Goal: Register for event/course

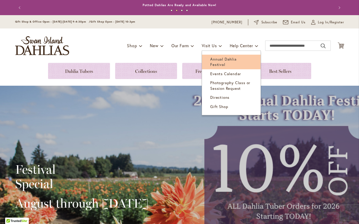
click at [225, 57] on span "Annual Dahlia Festival" at bounding box center [223, 62] width 26 height 11
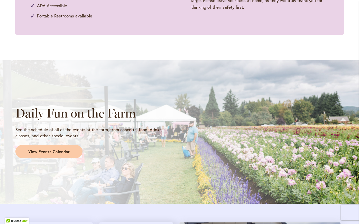
scroll to position [385, 0]
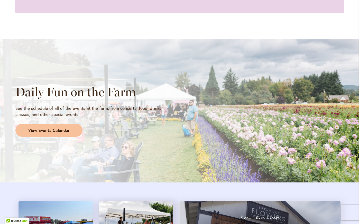
click at [49, 132] on span "View Events Calendar" at bounding box center [48, 131] width 41 height 6
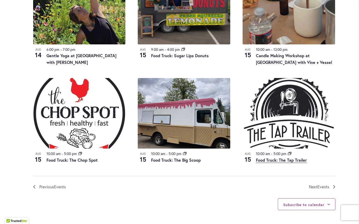
scroll to position [514, 0]
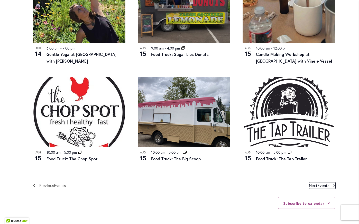
click at [323, 187] on span "Events" at bounding box center [323, 185] width 12 height 5
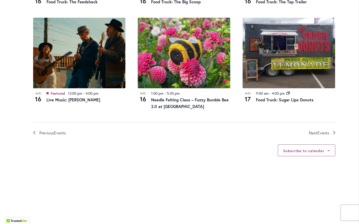
scroll to position [553, 0]
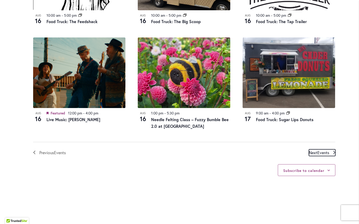
click at [317, 155] on span "Events" at bounding box center [323, 152] width 12 height 5
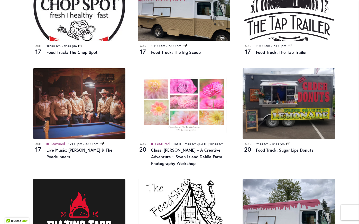
scroll to position [382, 0]
